Goal: Task Accomplishment & Management: Manage account settings

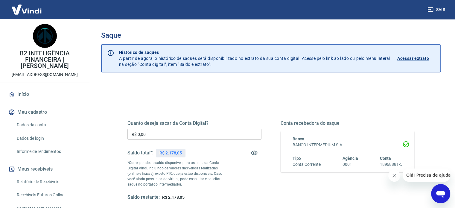
click at [393, 177] on icon "Fechar mensagem da empresa" at bounding box center [394, 175] width 5 height 5
click at [184, 132] on input "R$ 0,00" at bounding box center [194, 134] width 134 height 11
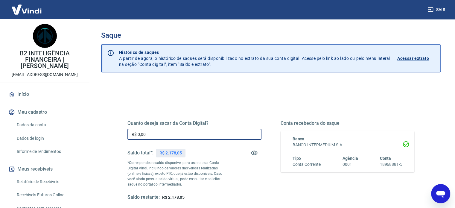
click at [172, 153] on p "R$ 2.178,05" at bounding box center [170, 153] width 22 height 6
click at [169, 139] on input "R$ 0,00" at bounding box center [194, 134] width 134 height 11
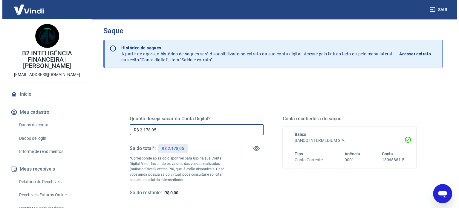
scroll to position [60, 0]
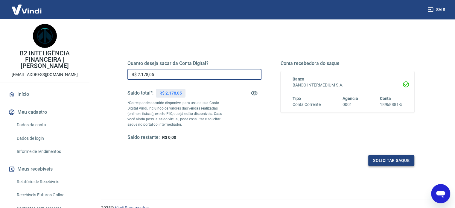
type input "R$ 2.178,05"
click at [374, 159] on button "Solicitar saque" at bounding box center [391, 160] width 46 height 11
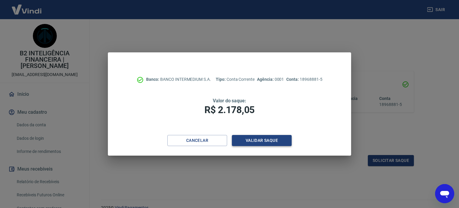
click at [270, 143] on button "Validar saque" at bounding box center [262, 140] width 60 height 11
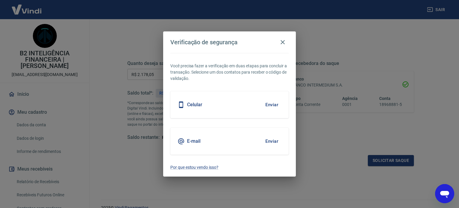
click at [272, 140] on button "Enviar" at bounding box center [271, 141] width 19 height 13
click at [272, 139] on button "Enviar" at bounding box center [271, 141] width 19 height 13
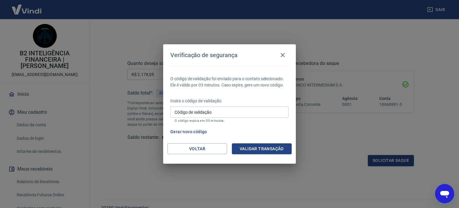
click at [181, 130] on button "Gerar novo código" at bounding box center [189, 131] width 42 height 11
click at [243, 109] on input "Código de validação" at bounding box center [229, 111] width 118 height 11
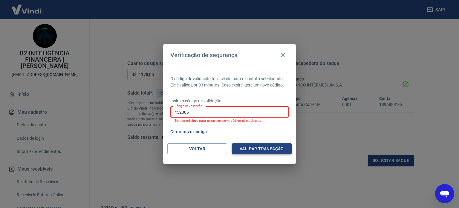
type input "452306"
click at [249, 148] on button "Validar transação" at bounding box center [262, 148] width 60 height 11
